Goal: Find specific page/section: Find specific page/section

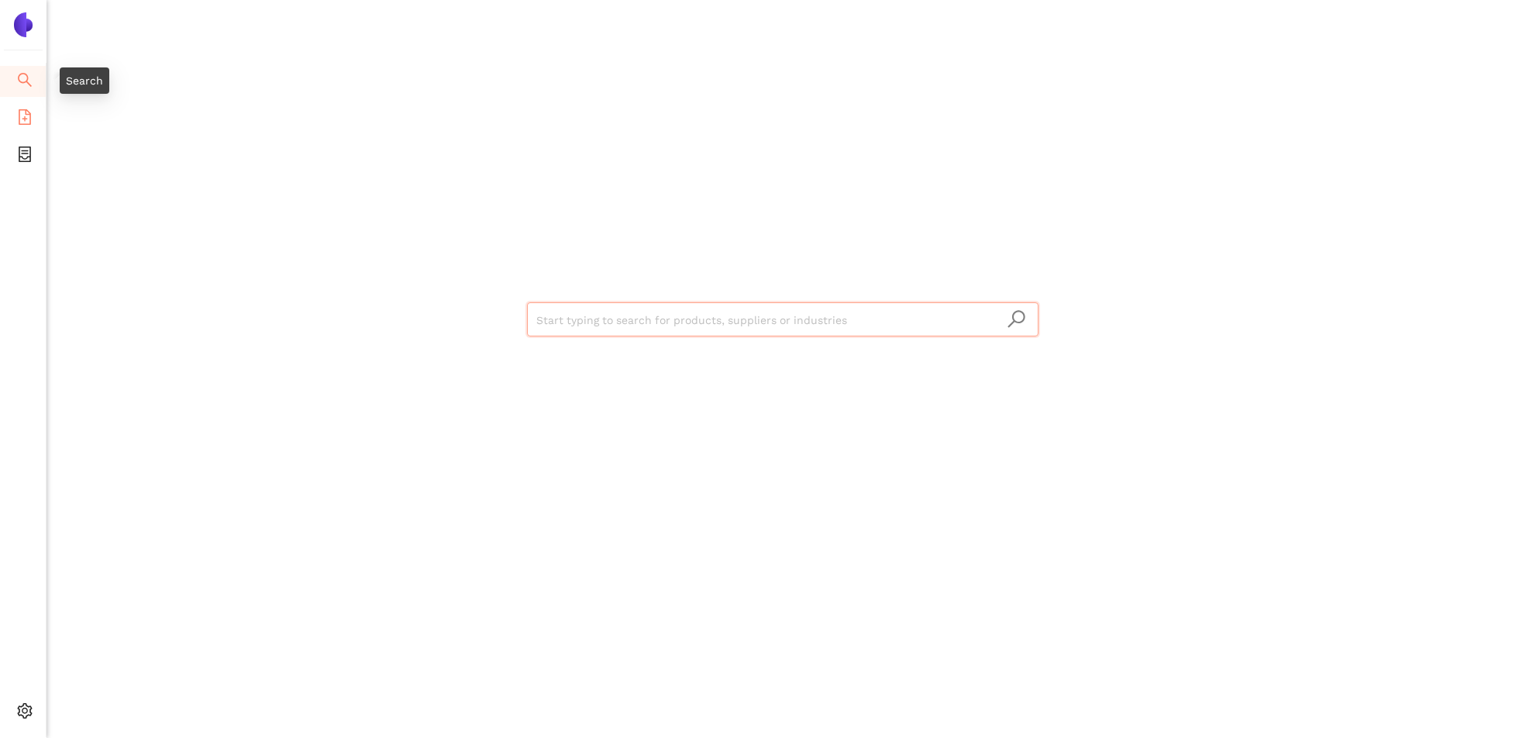
click at [22, 111] on icon "file-add" at bounding box center [25, 117] width 16 height 16
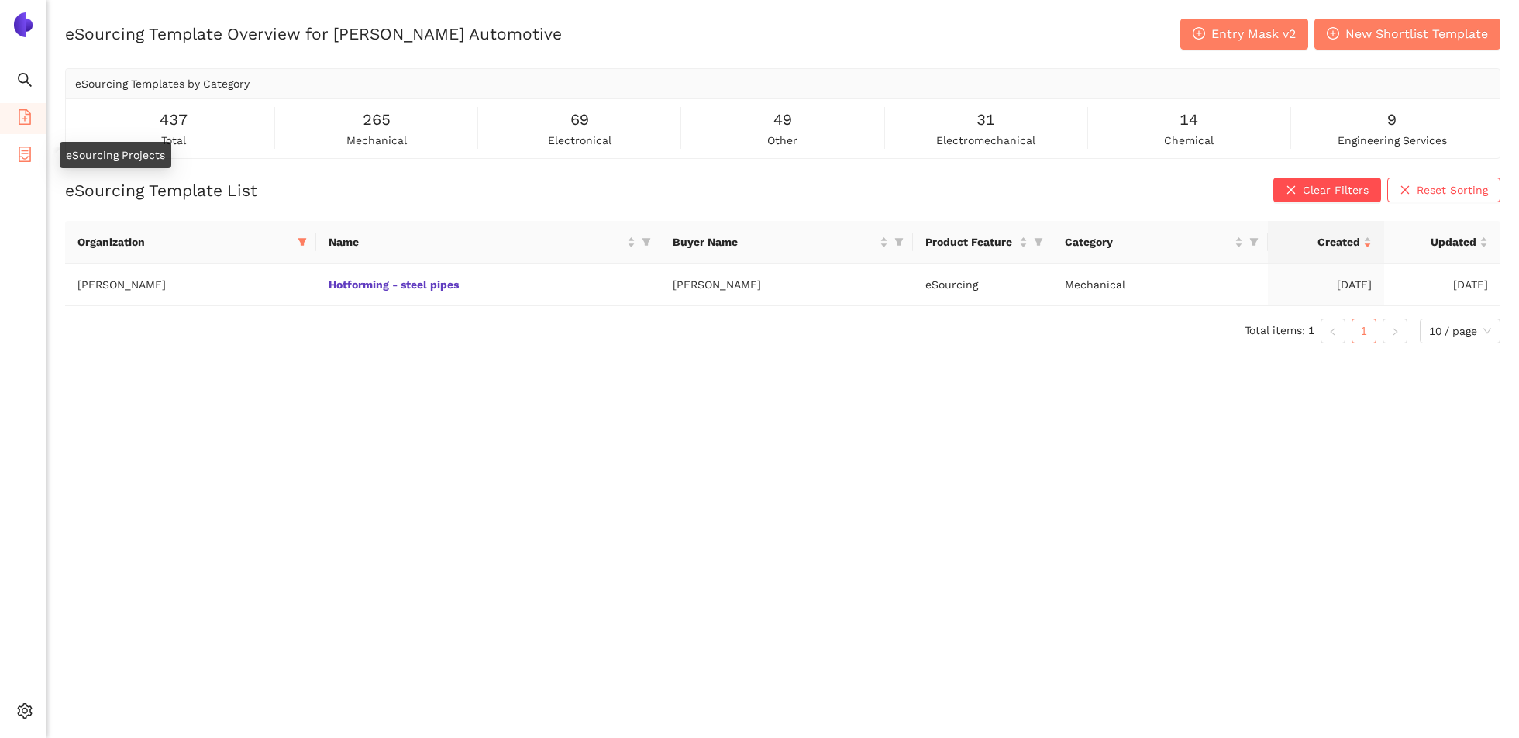
click at [20, 153] on icon "container" at bounding box center [25, 155] width 16 height 16
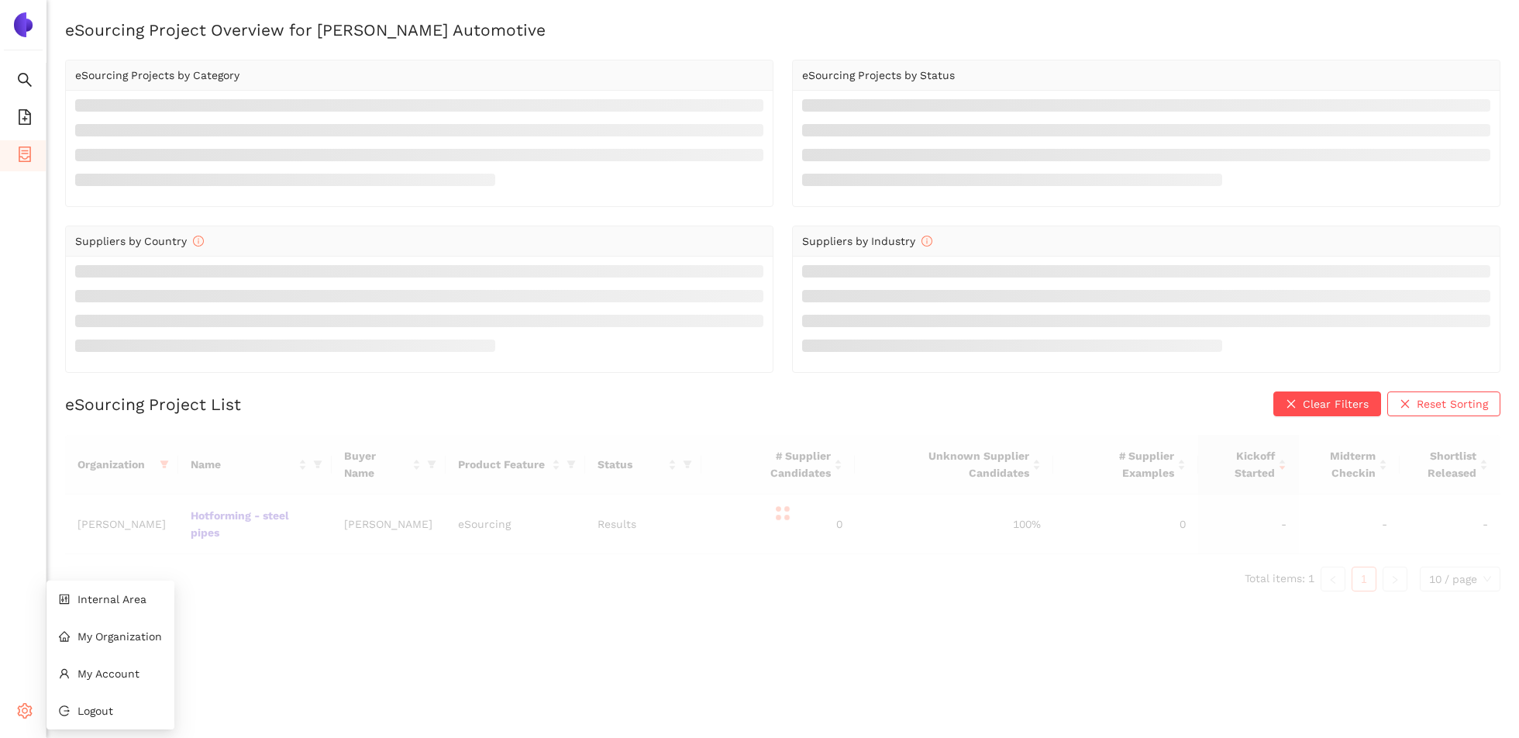
click at [22, 711] on icon "setting" at bounding box center [25, 711] width 15 height 16
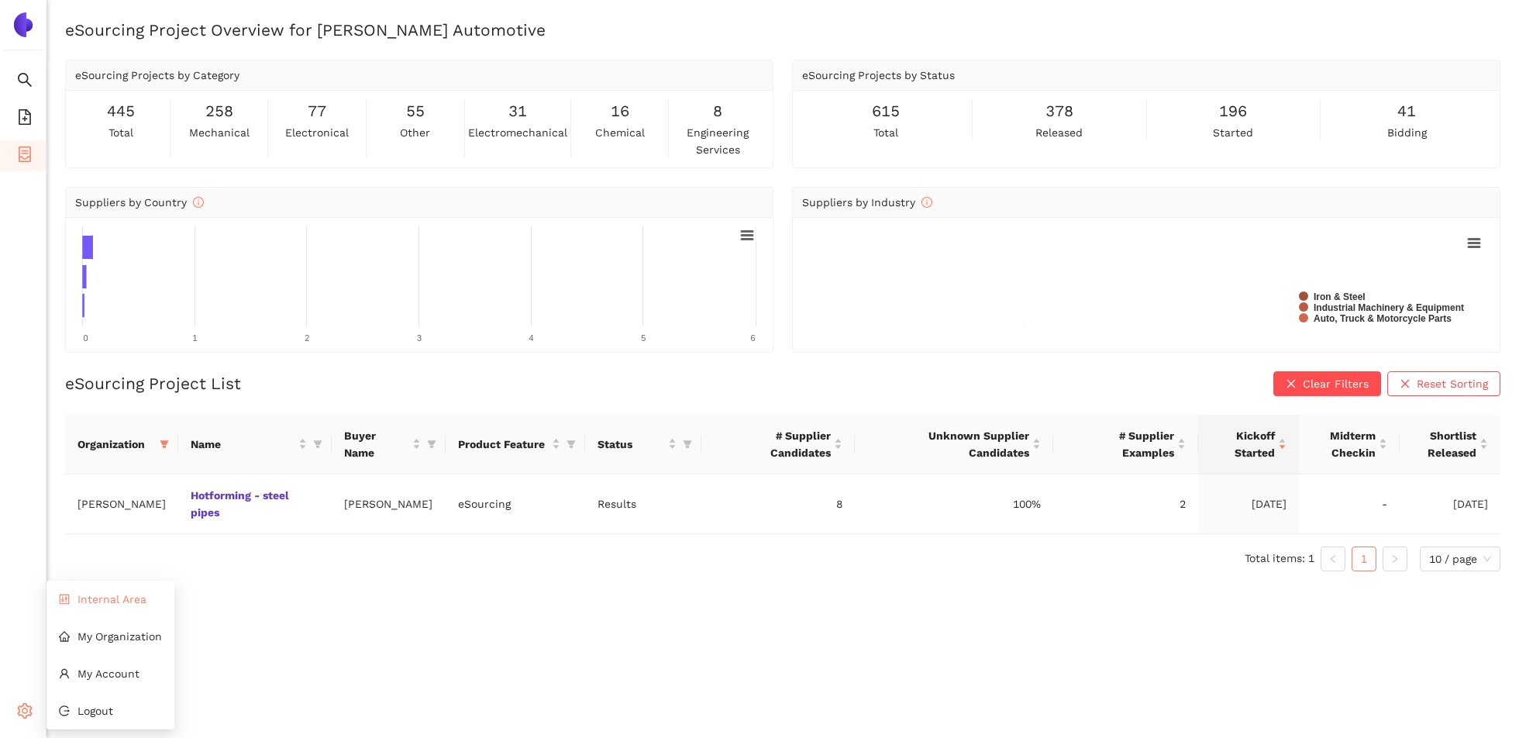
click at [100, 604] on span "Internal Area" at bounding box center [112, 599] width 69 height 12
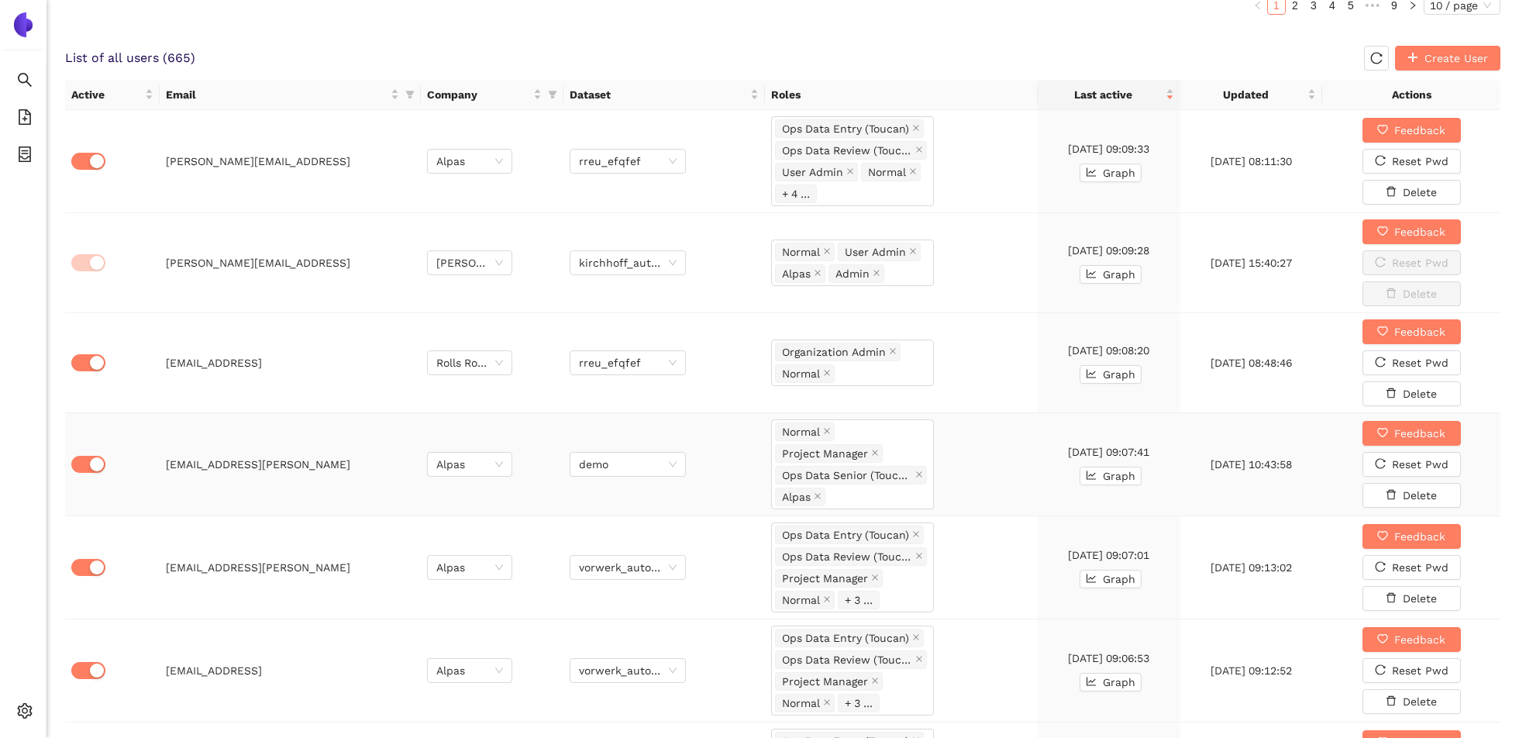
scroll to position [915, 0]
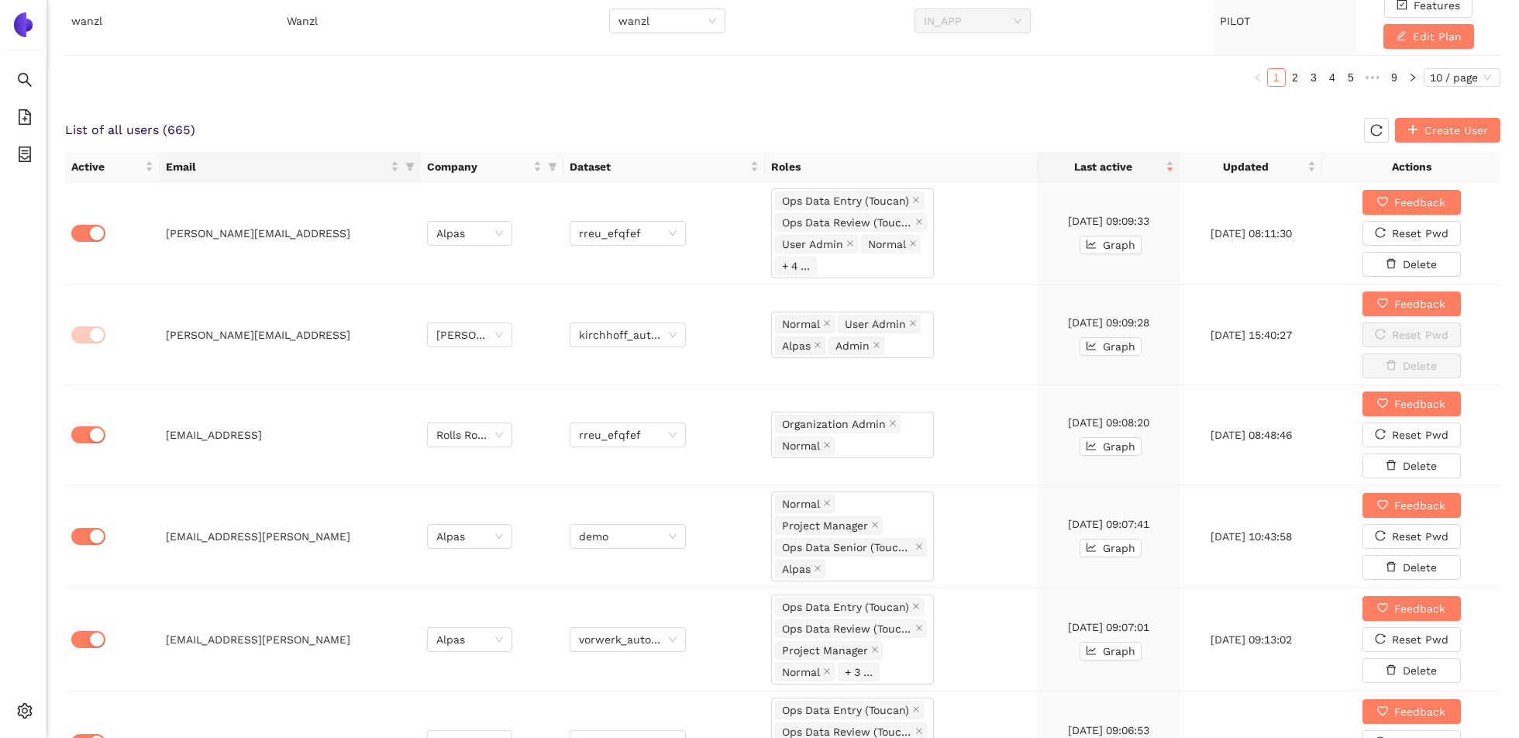
click at [418, 160] on th "Email" at bounding box center [290, 167] width 261 height 30
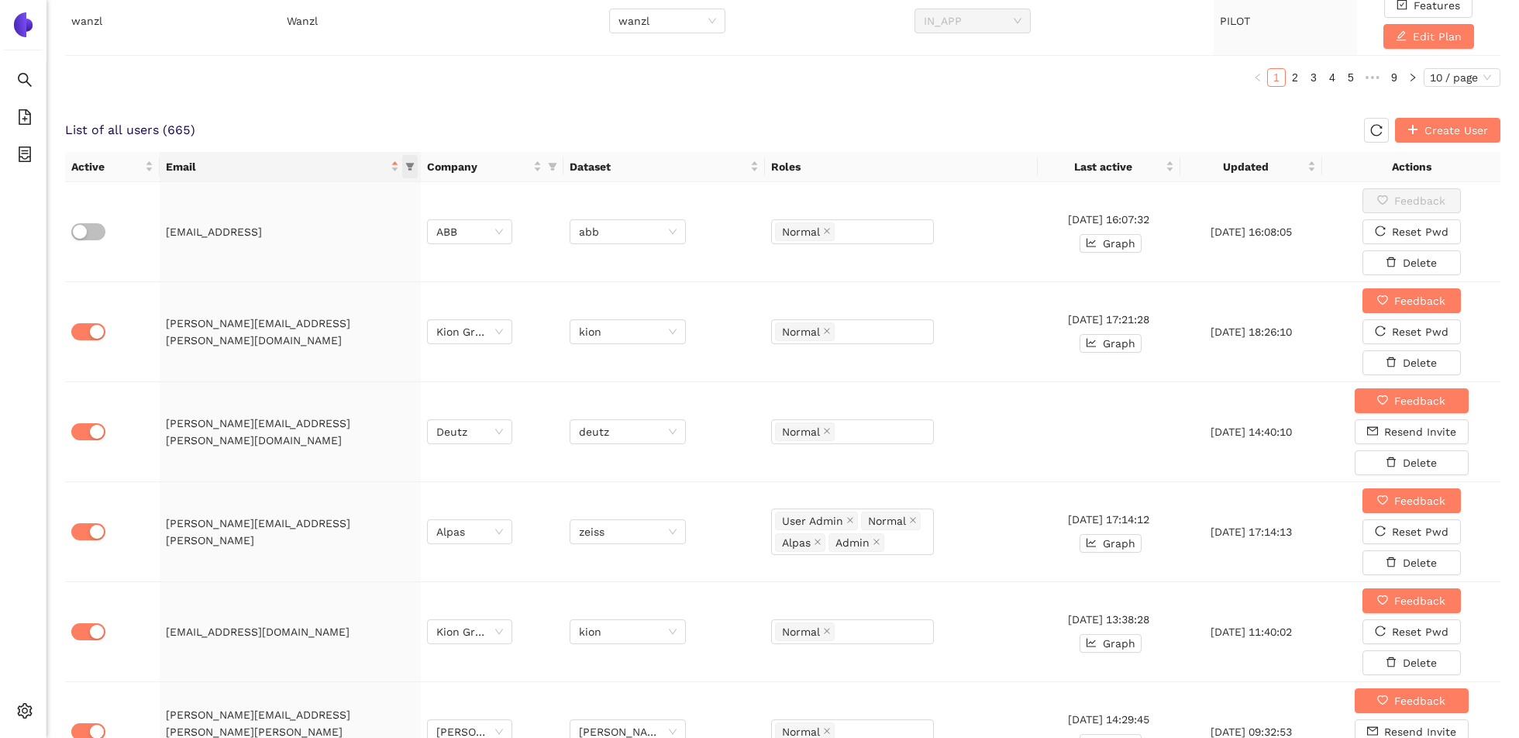
click at [411, 167] on icon "filter" at bounding box center [409, 166] width 9 height 9
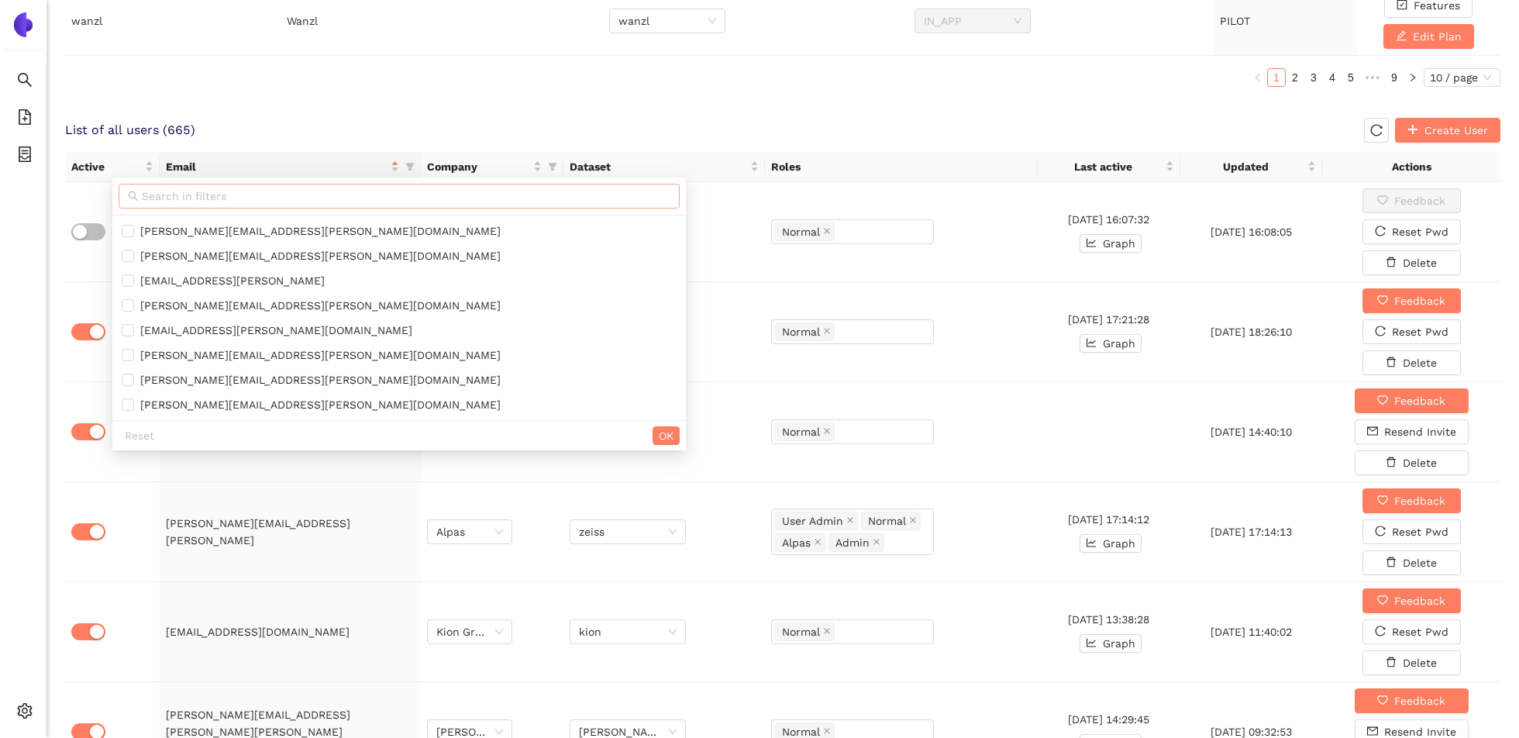
click at [355, 200] on input "text" at bounding box center [406, 196] width 529 height 17
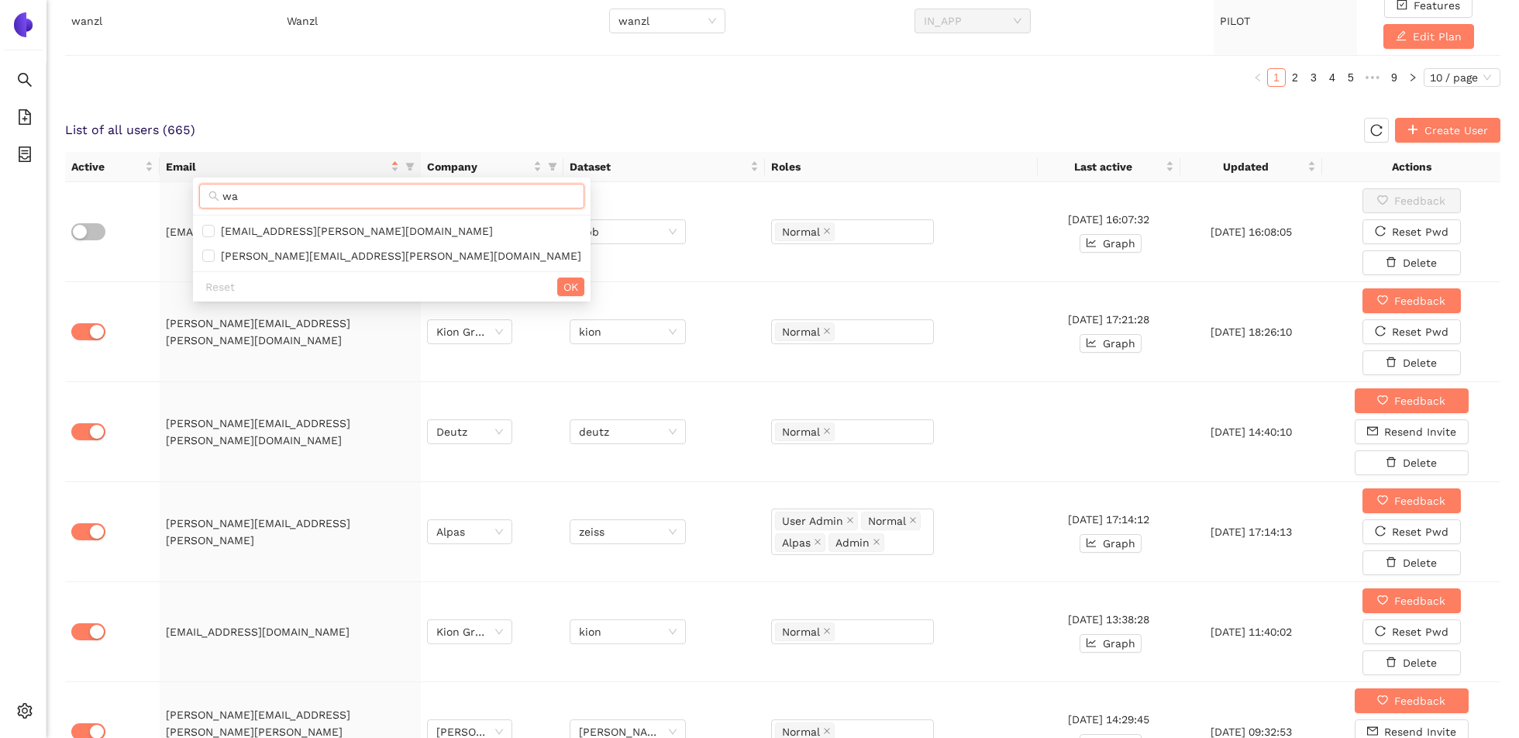
type input "w"
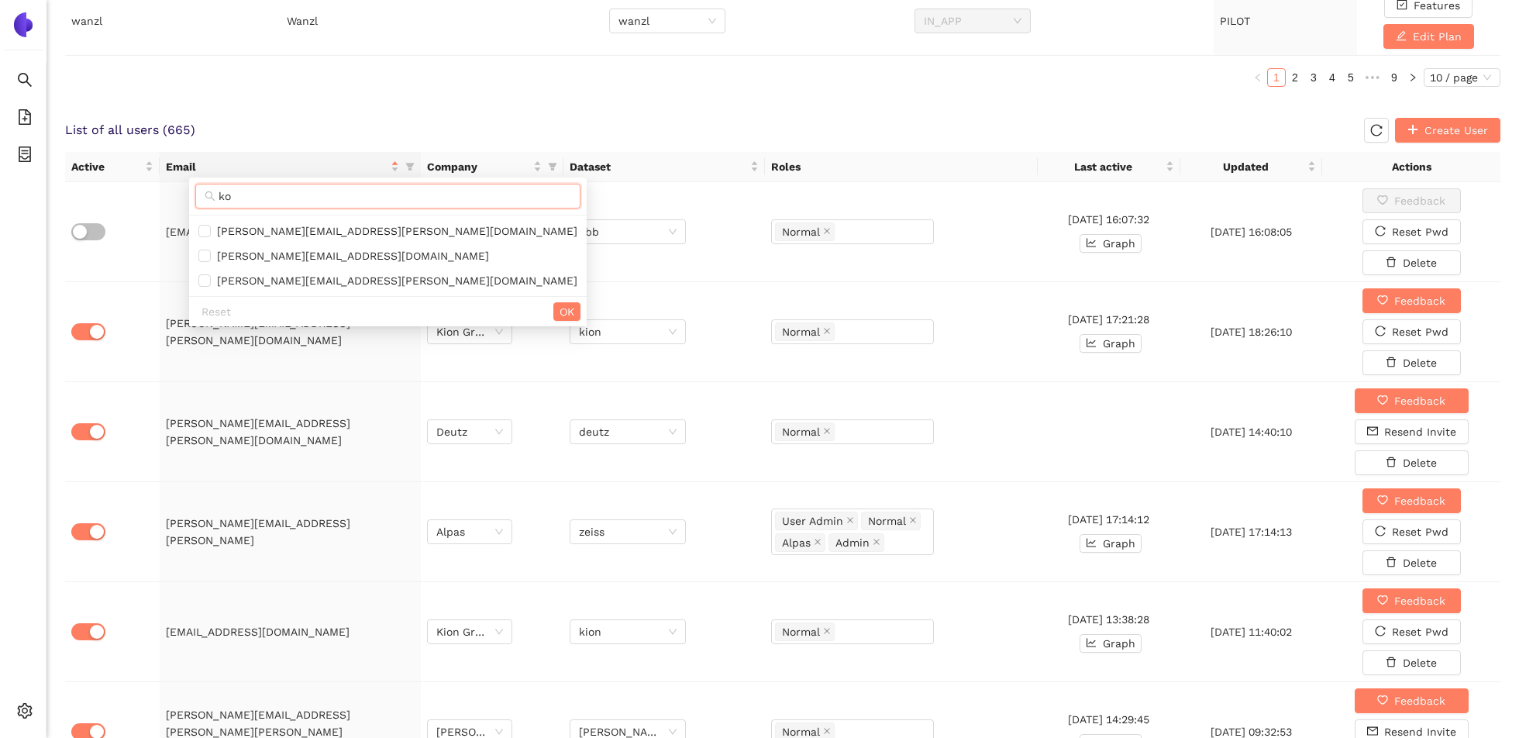
type input "k"
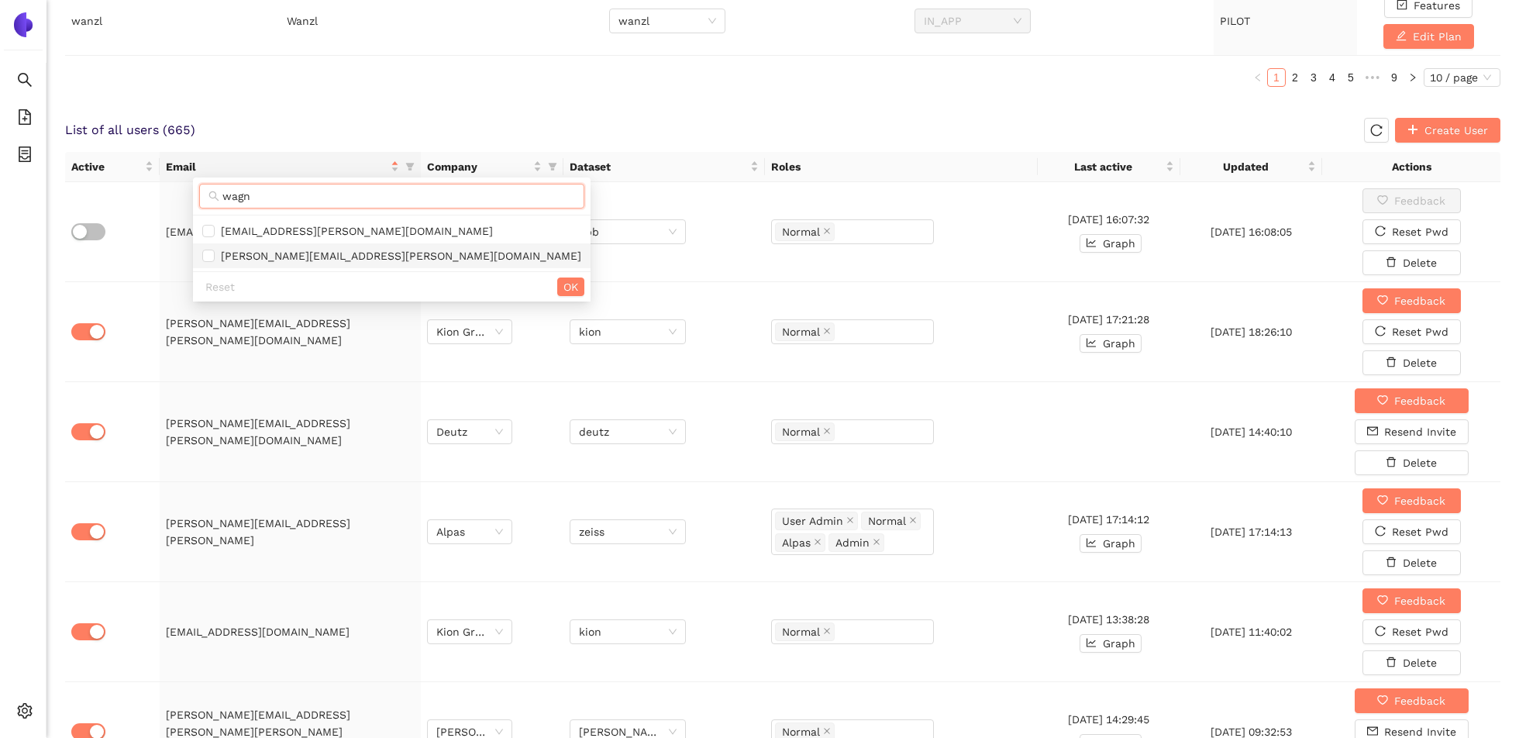
type input "wagn"
click at [361, 254] on span "[PERSON_NAME][EMAIL_ADDRESS][PERSON_NAME][DOMAIN_NAME]" at bounding box center [398, 256] width 367 height 12
checkbox input "true"
click at [564, 291] on span "OK" at bounding box center [571, 286] width 15 height 17
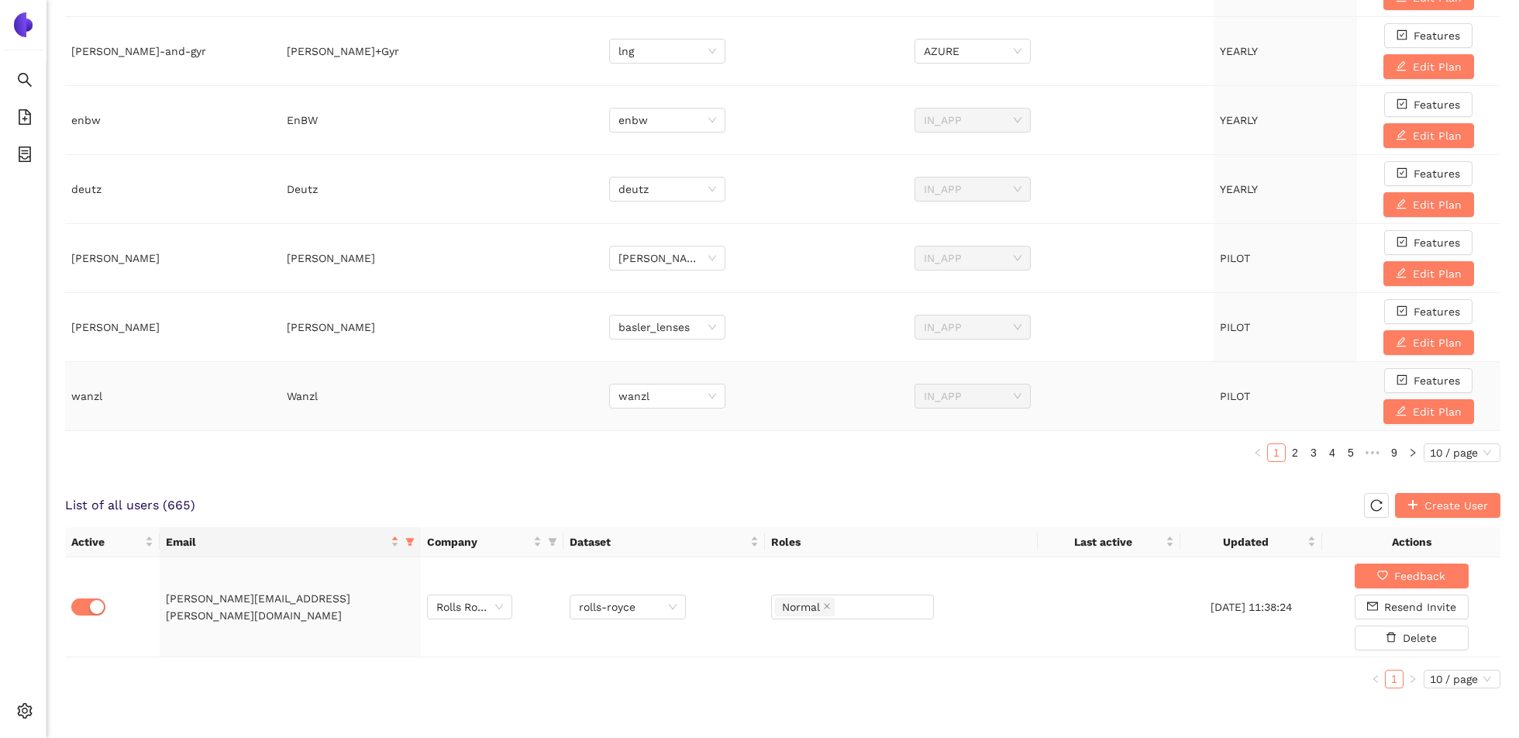
scroll to position [535, 0]
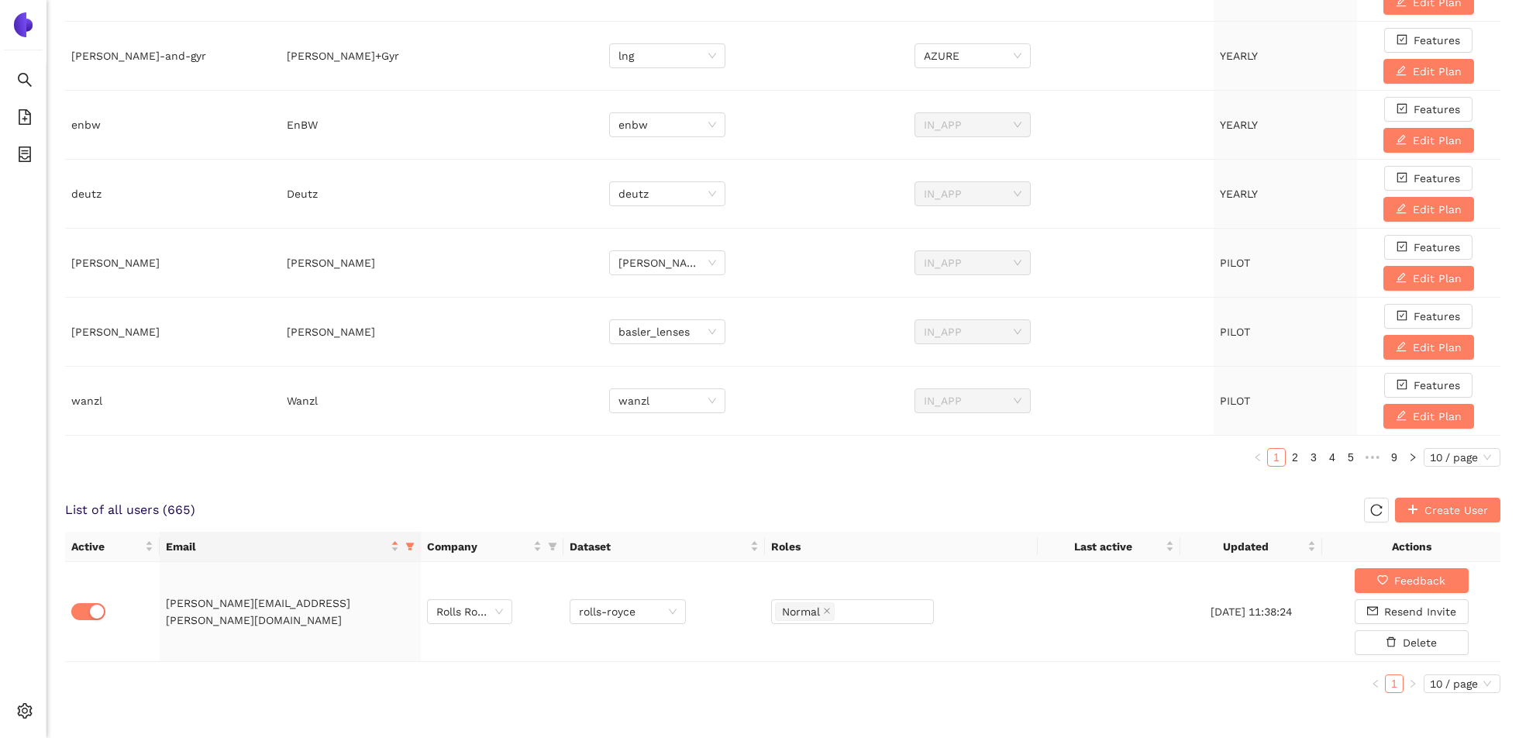
click at [1112, 698] on div "Active Email Company Dataset Roles Last active Updated Actions [PERSON_NAME][EM…" at bounding box center [783, 619] width 1436 height 174
